Goal: Find contact information: Find contact information

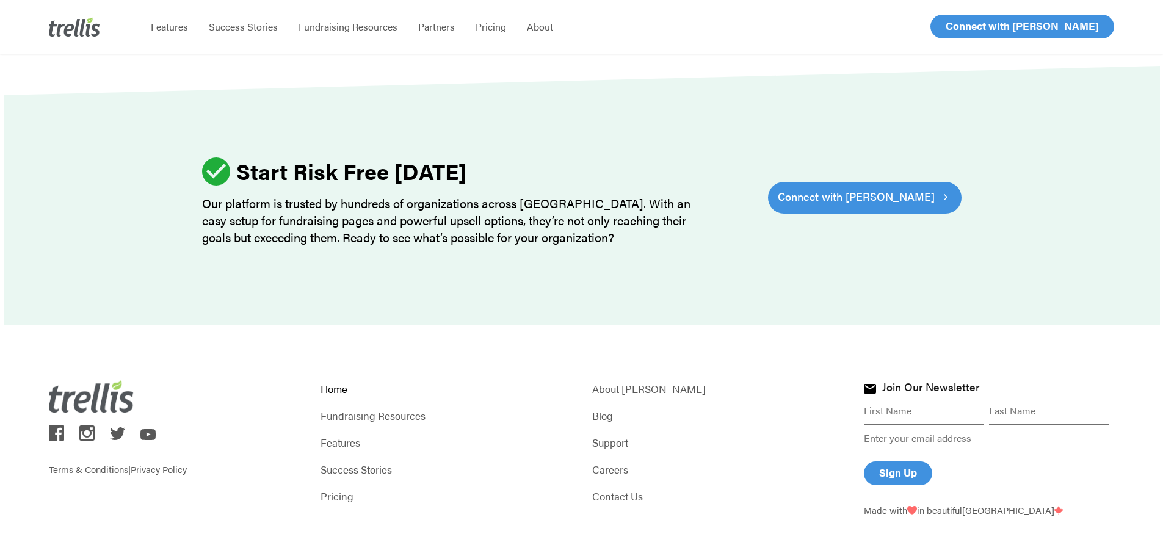
scroll to position [3803, 0]
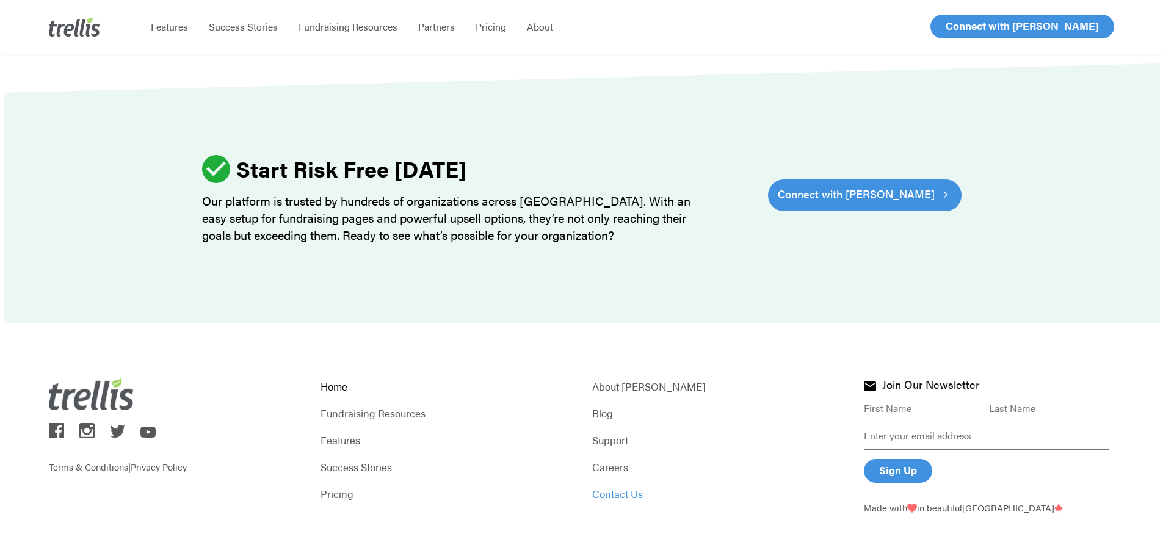
click at [615, 485] on link "Contact Us" at bounding box center [717, 493] width 250 height 17
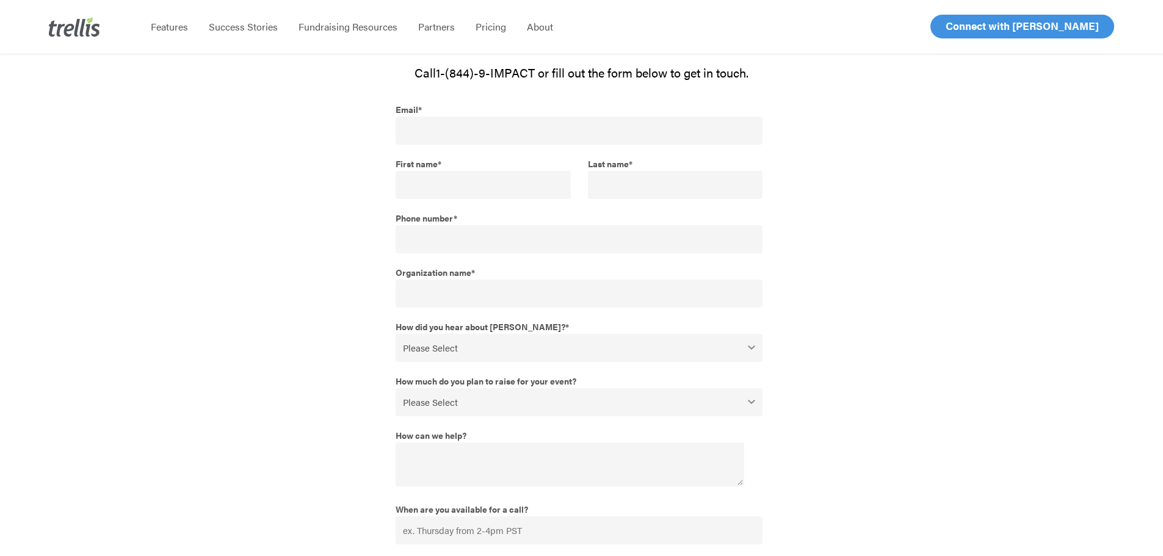
scroll to position [415, 0]
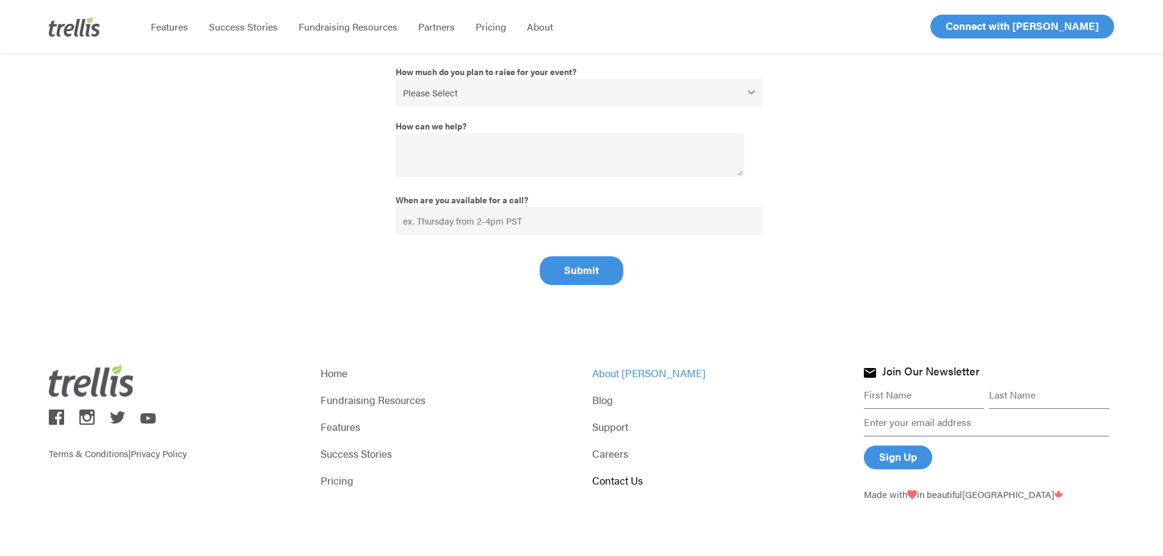
click at [612, 372] on link "About [PERSON_NAME]" at bounding box center [717, 372] width 250 height 17
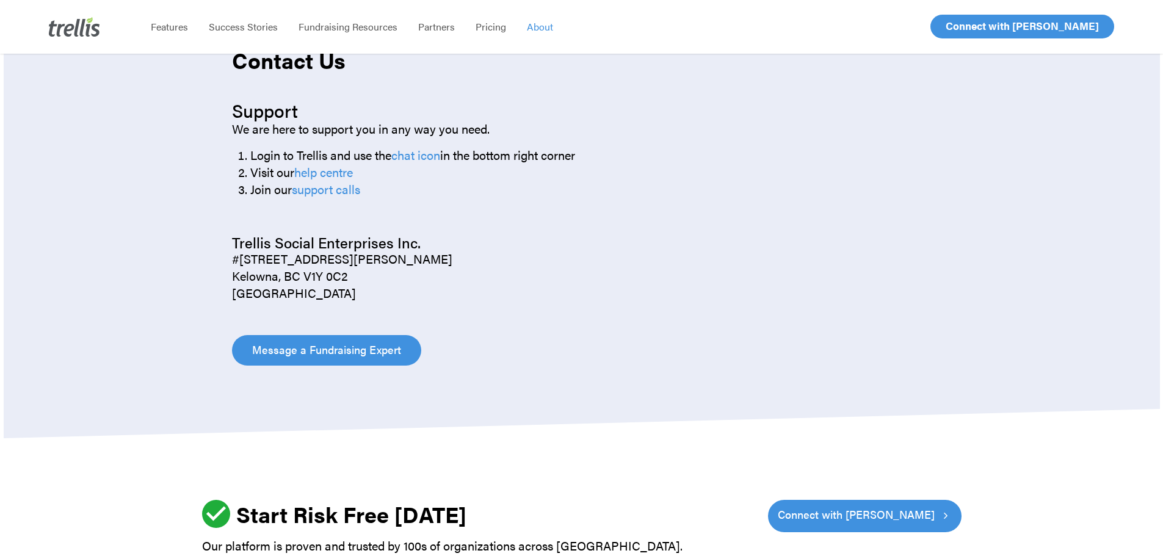
scroll to position [1772, 0]
